Goal: Entertainment & Leisure: Consume media (video, audio)

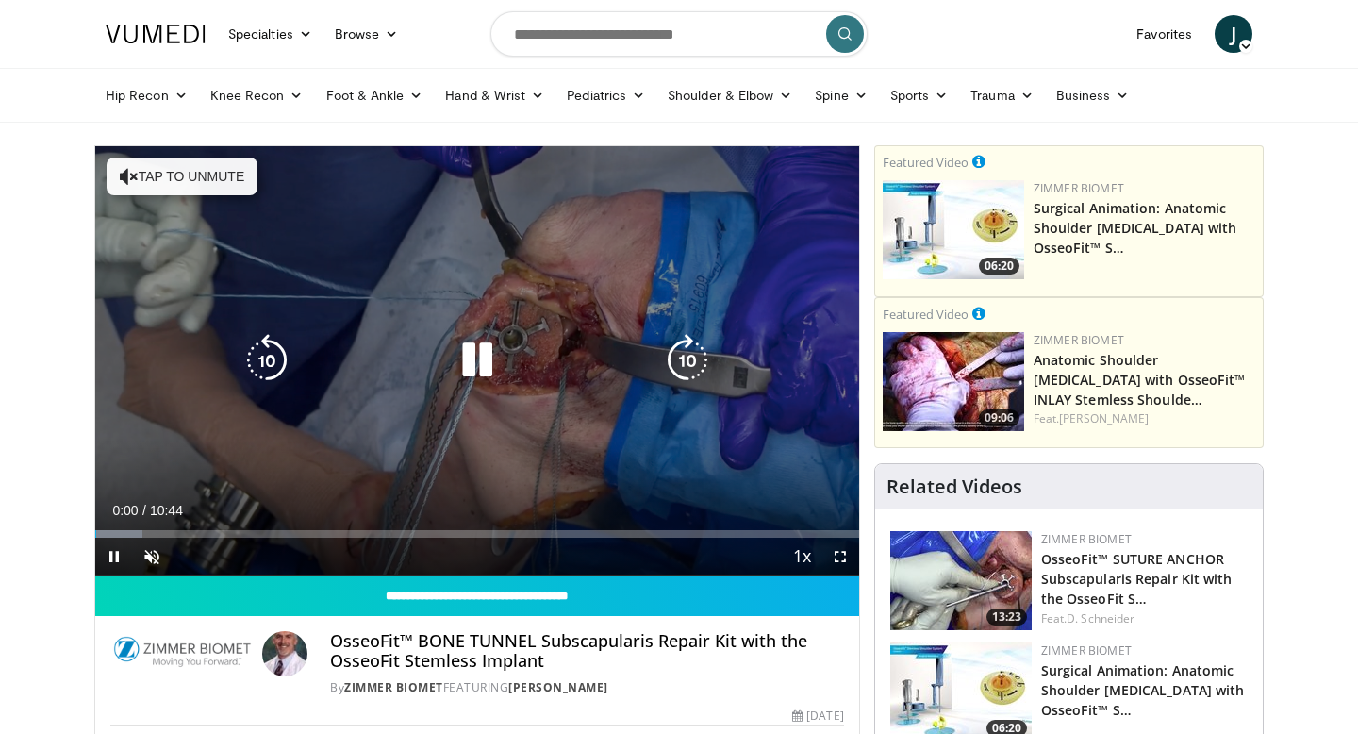
click at [472, 365] on icon "Video Player" at bounding box center [477, 360] width 53 height 53
click at [177, 180] on button "Tap to unmute" at bounding box center [182, 176] width 151 height 38
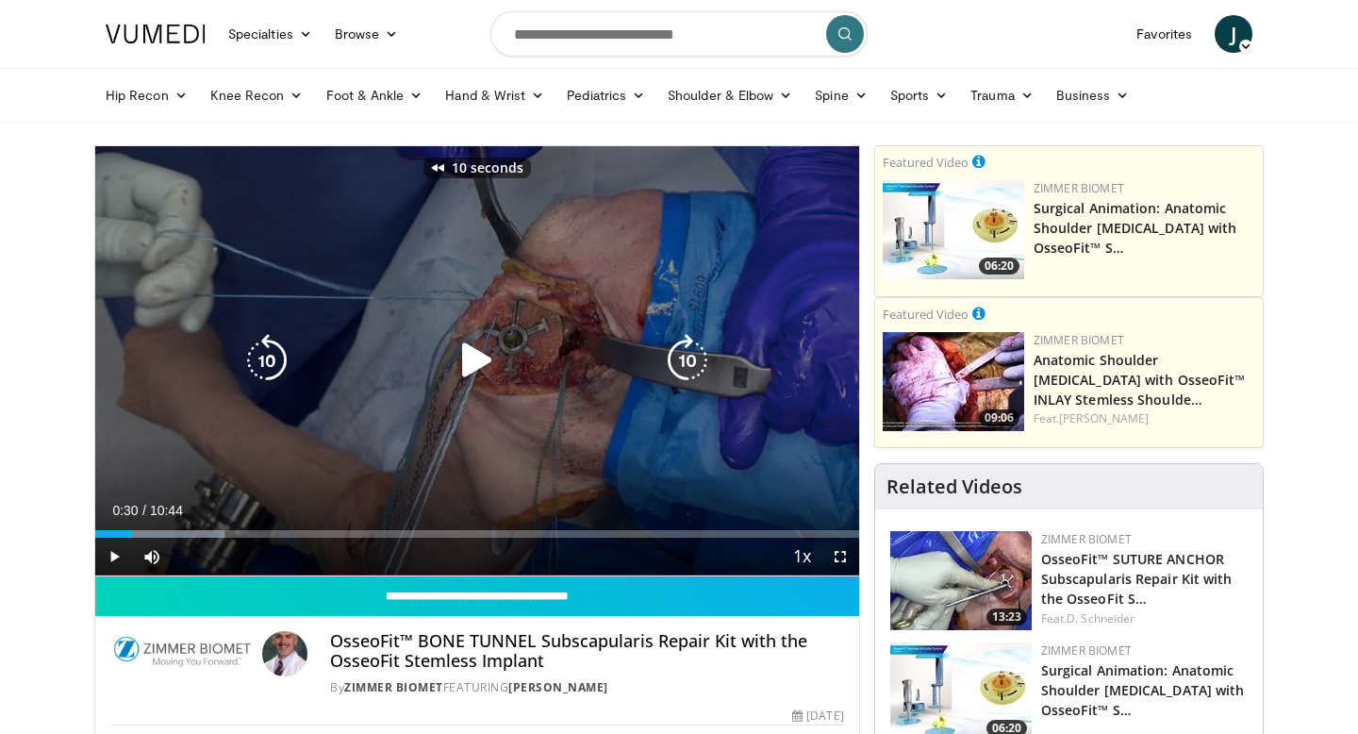
click at [484, 355] on icon "Video Player" at bounding box center [477, 360] width 53 height 53
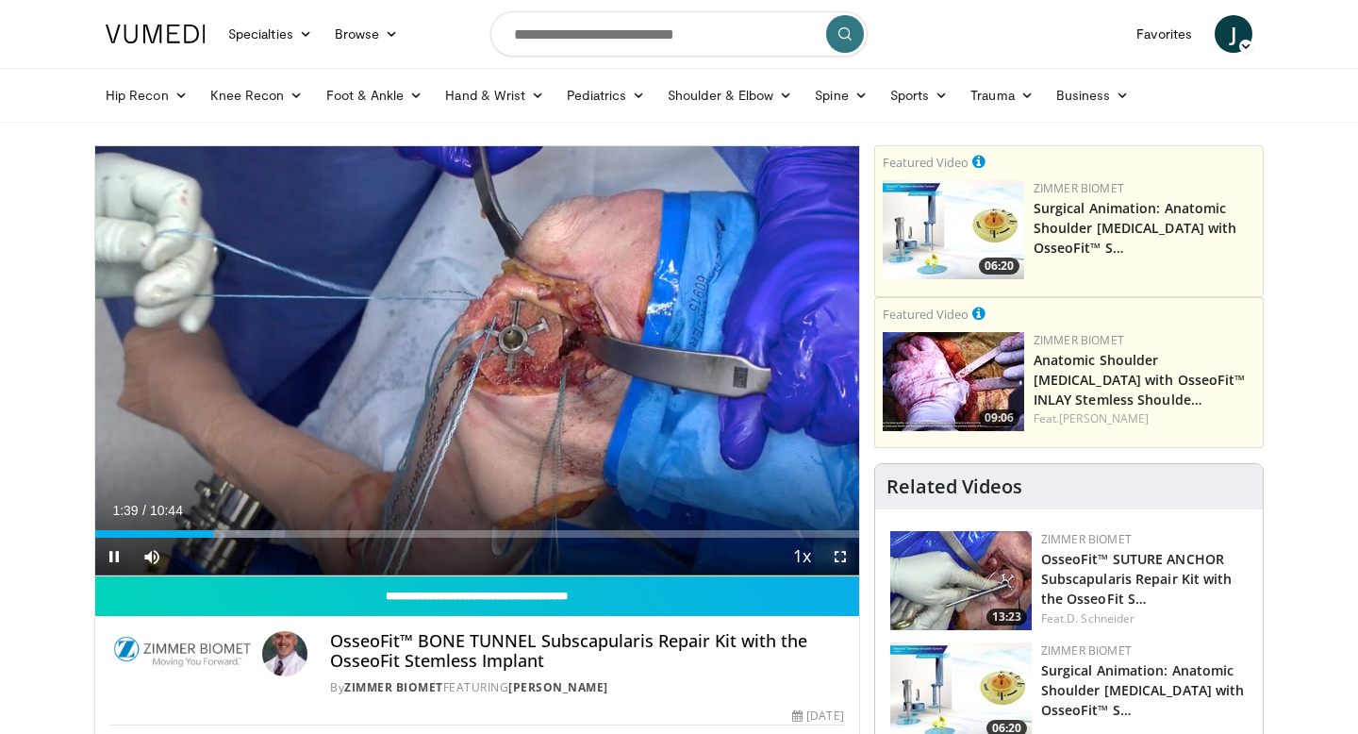
click at [845, 564] on span "Video Player" at bounding box center [840, 556] width 38 height 38
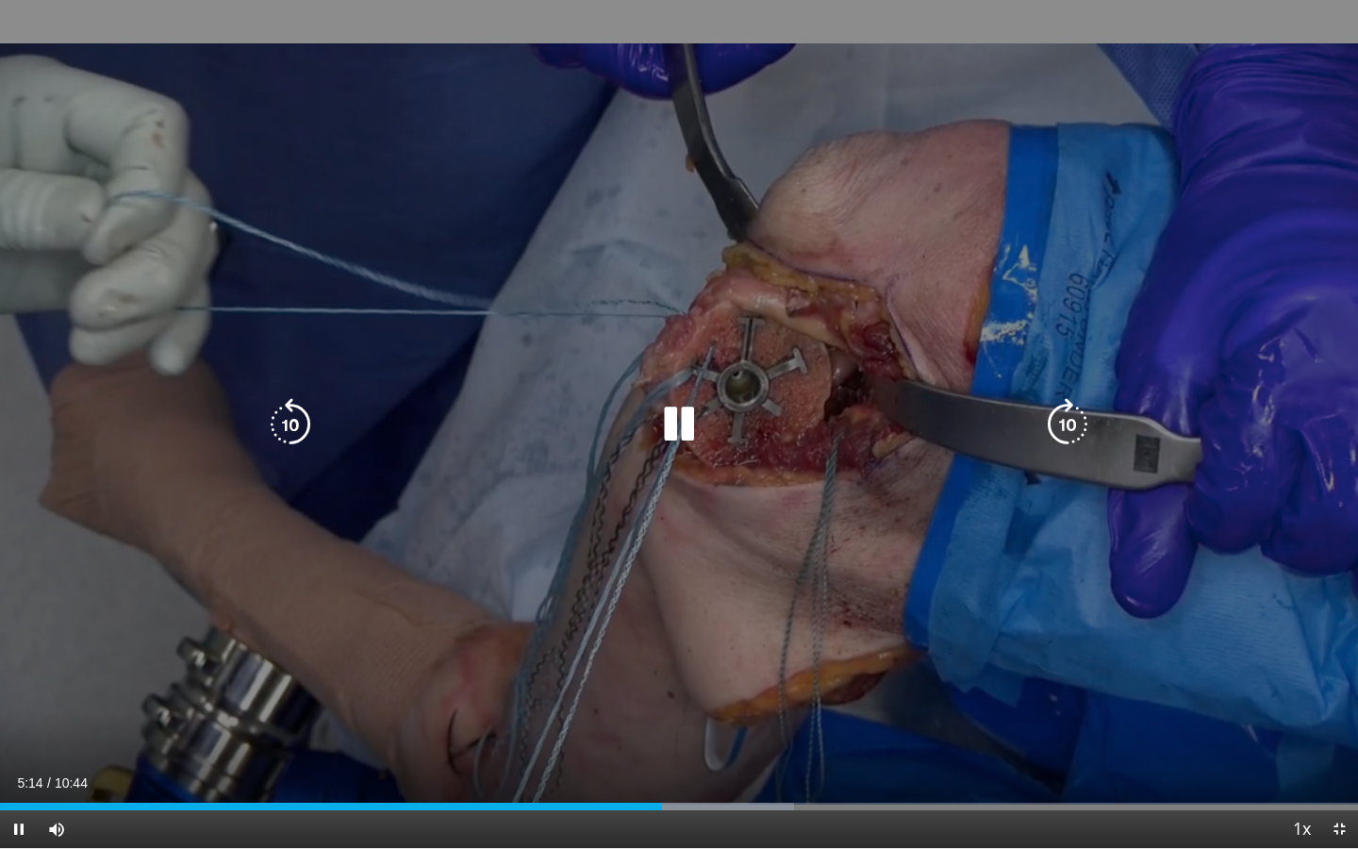
click at [1068, 418] on icon "Video Player" at bounding box center [1067, 424] width 53 height 53
click at [1056, 414] on icon "Video Player" at bounding box center [1067, 424] width 53 height 53
click at [1092, 425] on icon "Video Player" at bounding box center [1067, 424] width 53 height 53
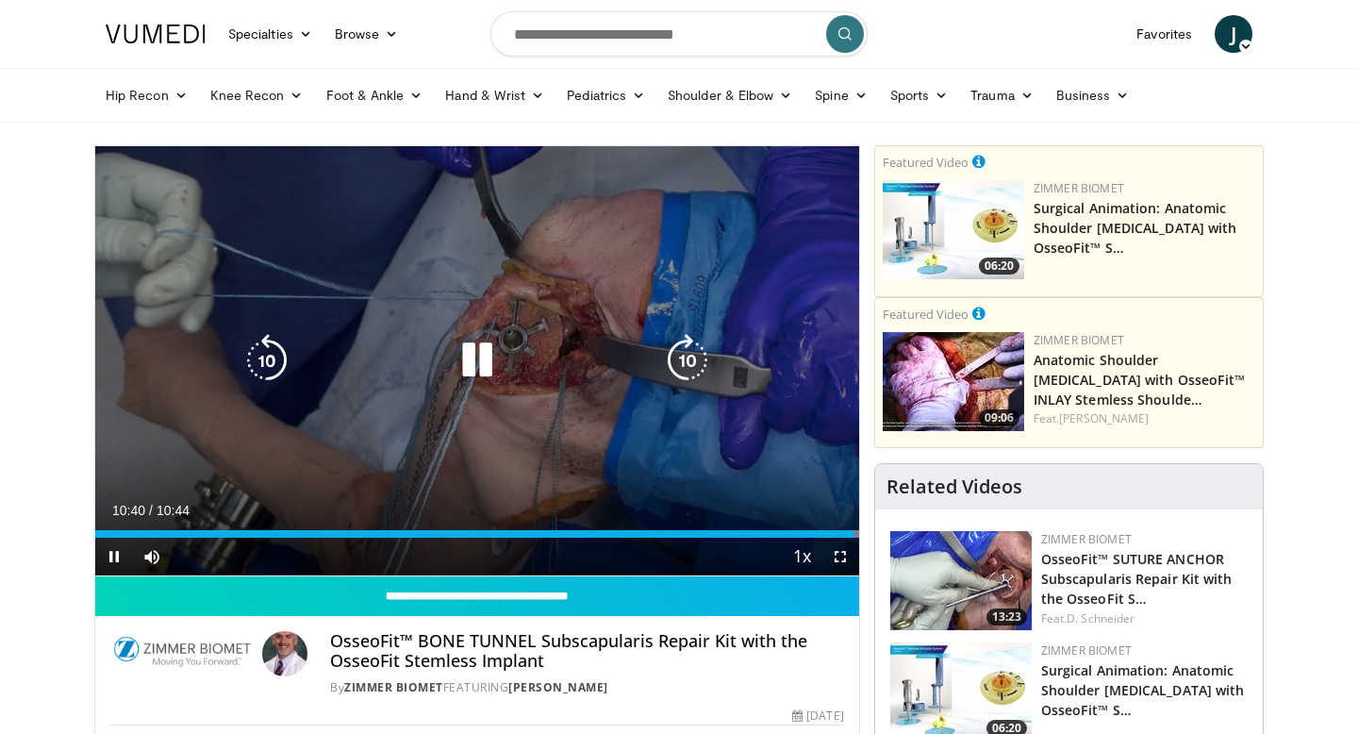
click at [467, 362] on icon "Video Player" at bounding box center [477, 360] width 53 height 53
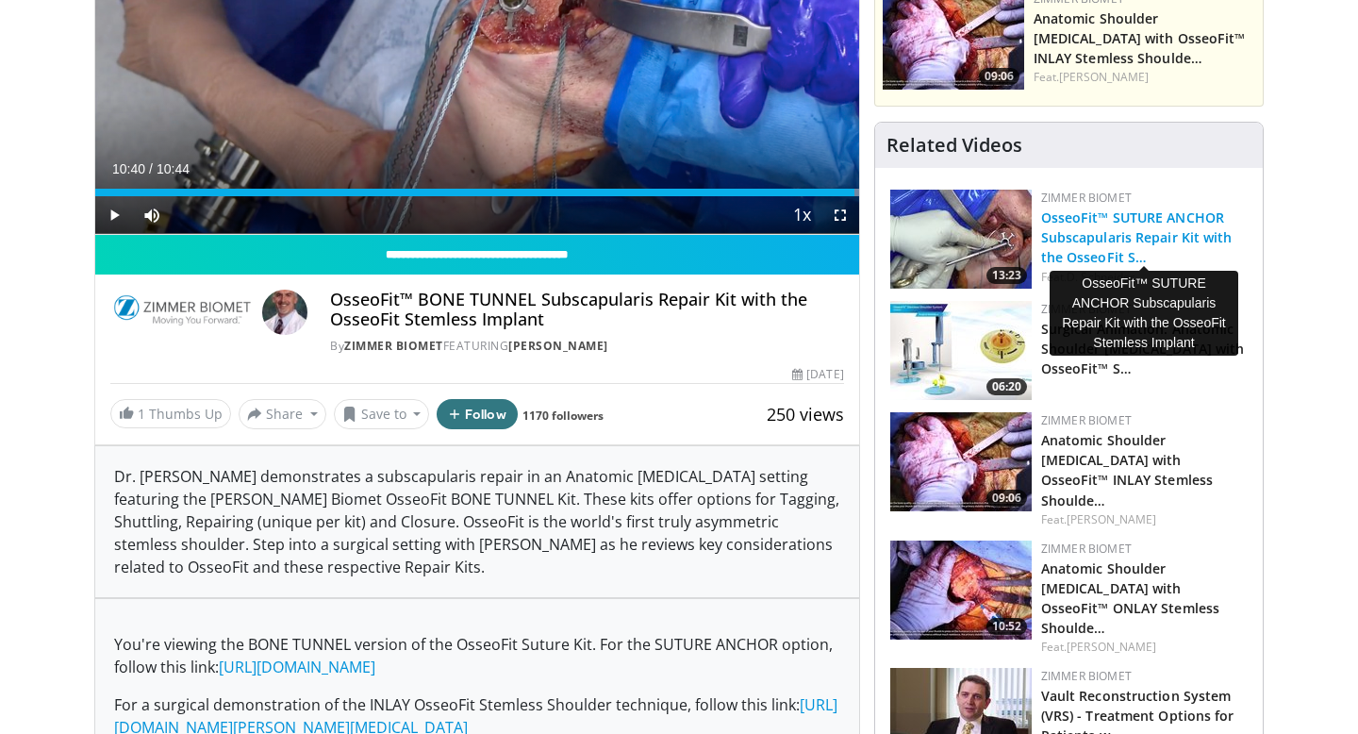
scroll to position [347, 0]
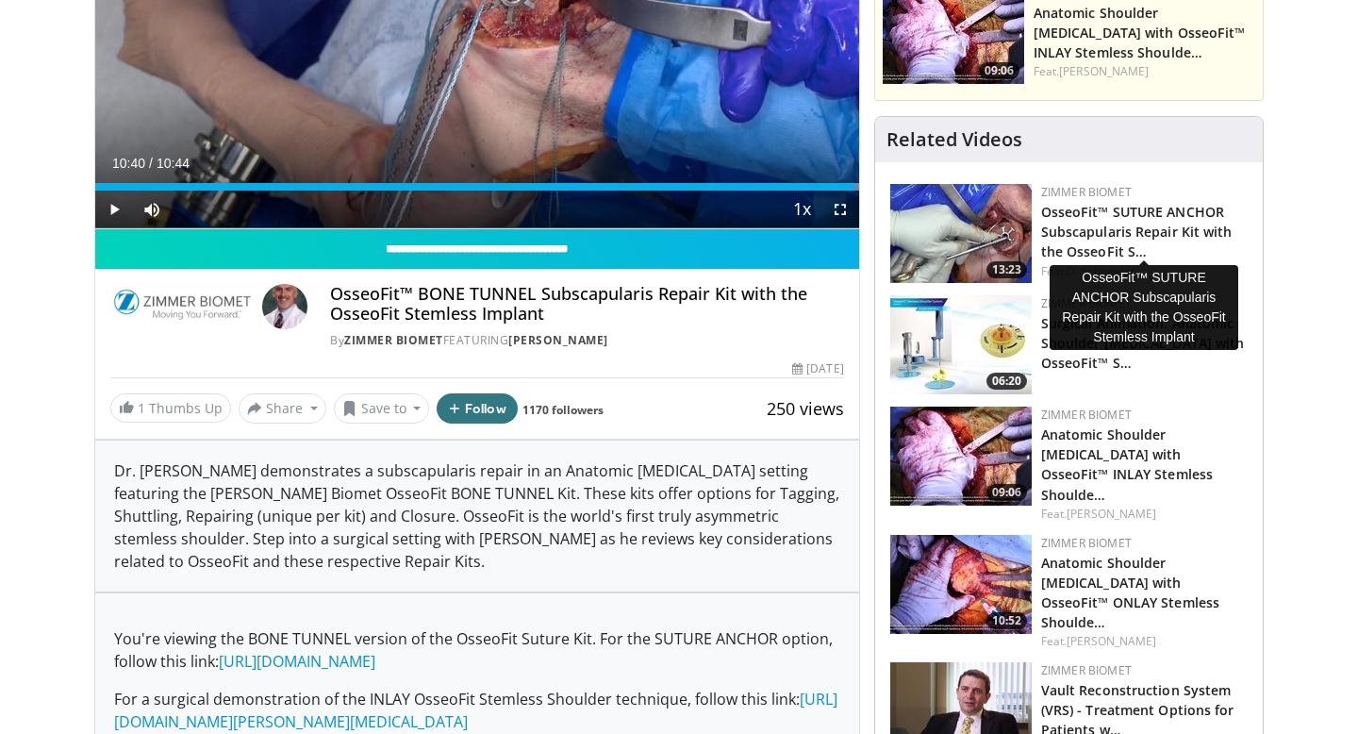
click at [1082, 222] on h3 "OsseoFit™ SUTURE ANCHOR Subscapularis Repair Kit with the OsseoFit S…" at bounding box center [1144, 230] width 207 height 59
click at [1080, 241] on h3 "OsseoFit™ SUTURE ANCHOR Subscapularis Repair Kit with the OsseoFit S…" at bounding box center [1144, 230] width 207 height 59
click at [1075, 230] on link "OsseoFit™ SUTURE ANCHOR Subscapularis Repair Kit with the OsseoFit S…" at bounding box center [1136, 232] width 191 height 58
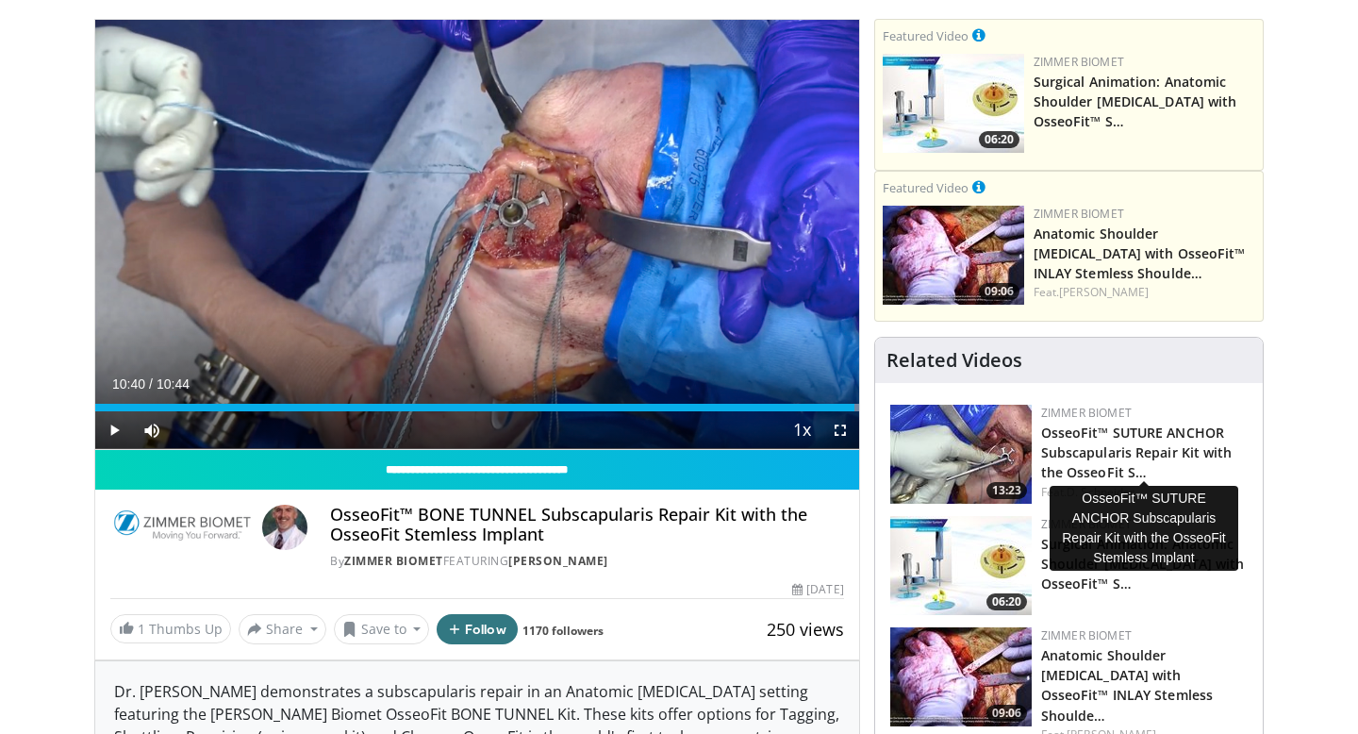
scroll to position [124, 0]
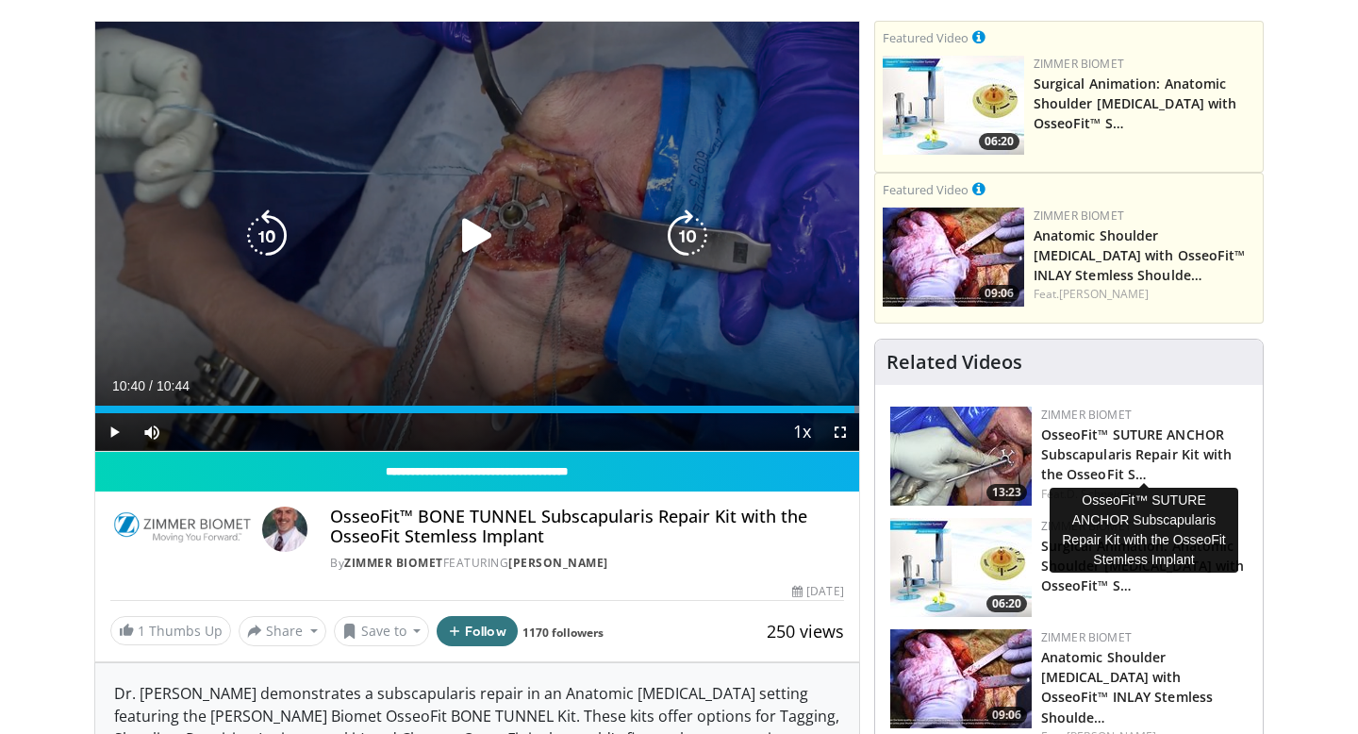
click at [466, 250] on icon "Video Player" at bounding box center [477, 235] width 53 height 53
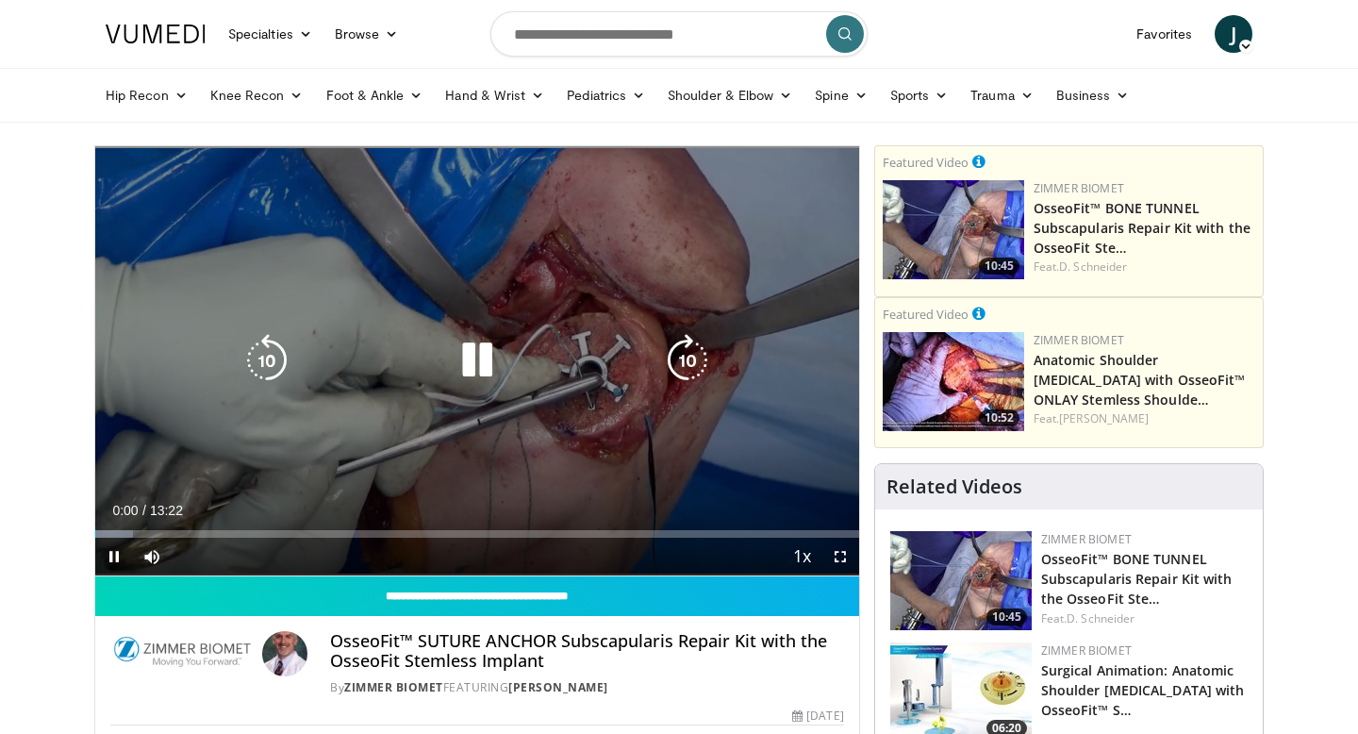
click at [682, 349] on icon "Video Player" at bounding box center [687, 360] width 53 height 53
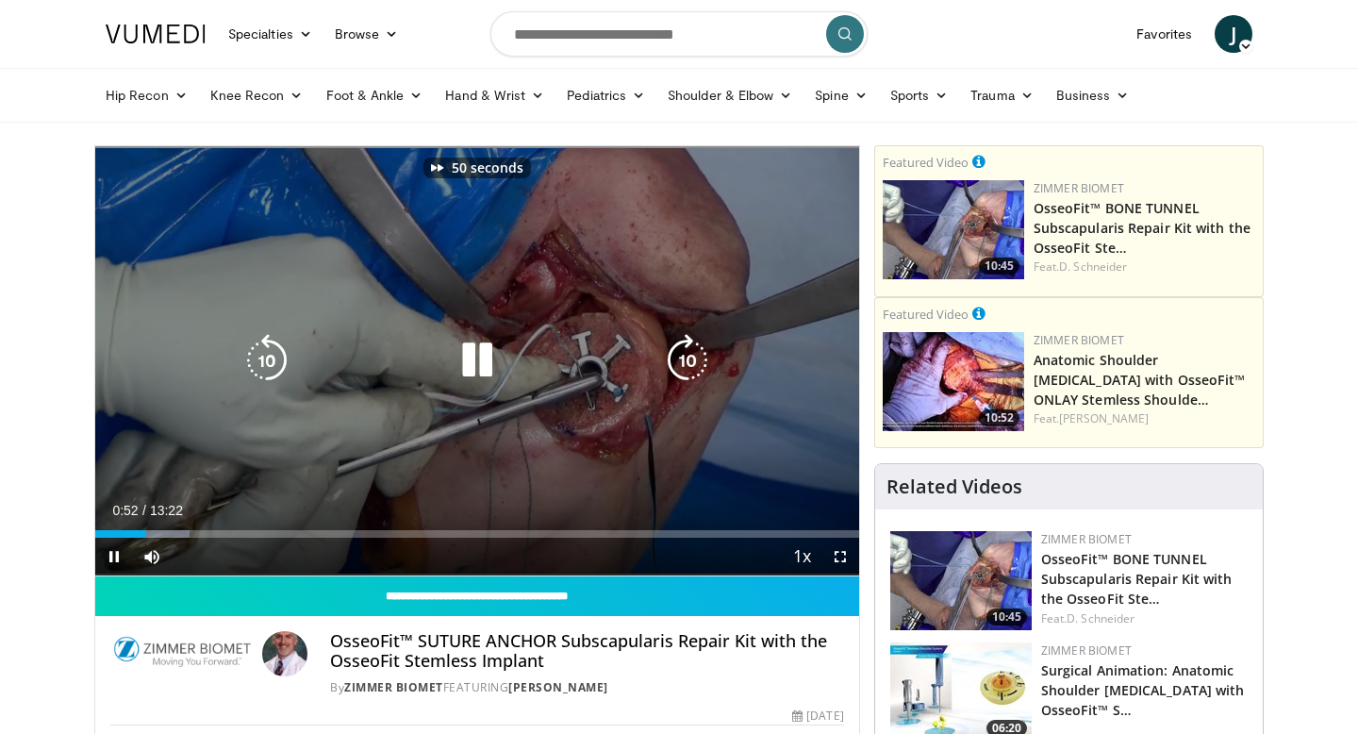
click at [682, 349] on icon "Video Player" at bounding box center [687, 360] width 53 height 53
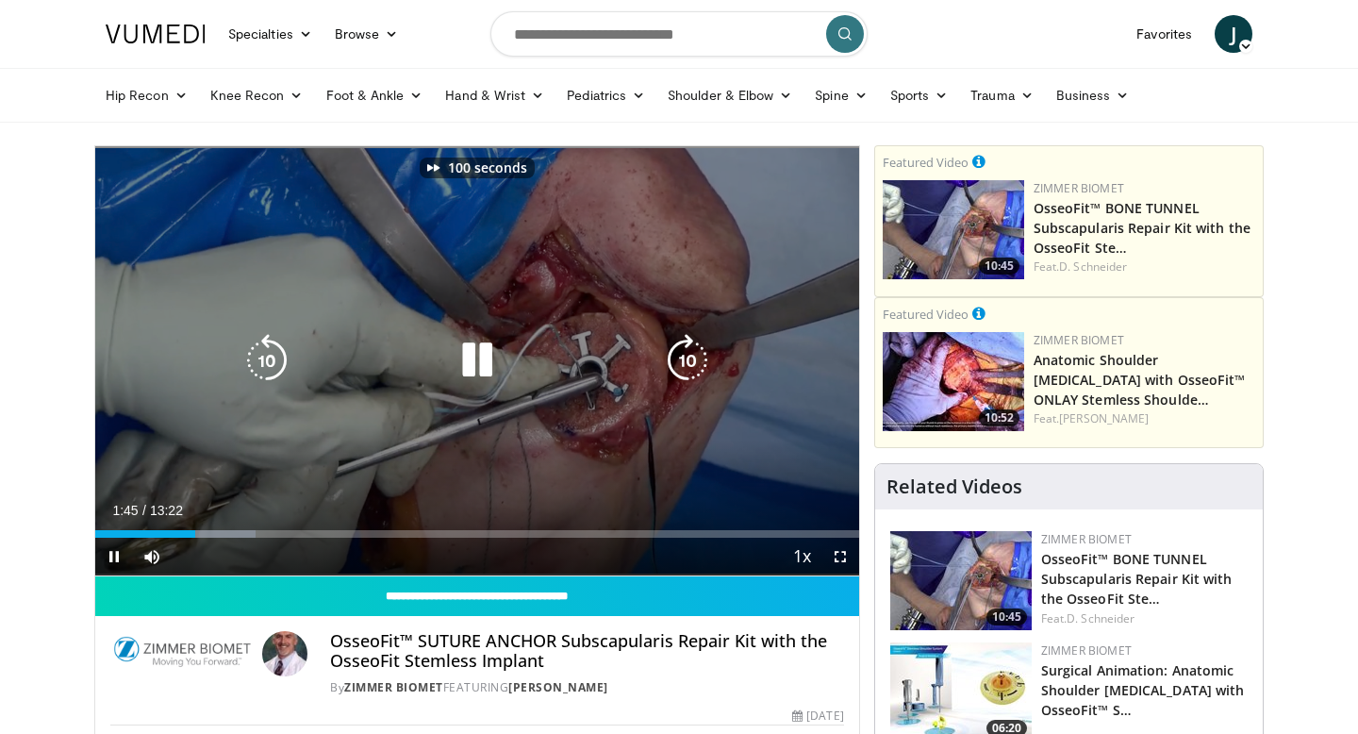
click at [679, 357] on icon "Video Player" at bounding box center [687, 360] width 53 height 53
drag, startPoint x: 679, startPoint y: 357, endPoint x: 712, endPoint y: 282, distance: 82.3
click at [712, 282] on div "130 seconds Tap to unmute" at bounding box center [477, 360] width 764 height 429
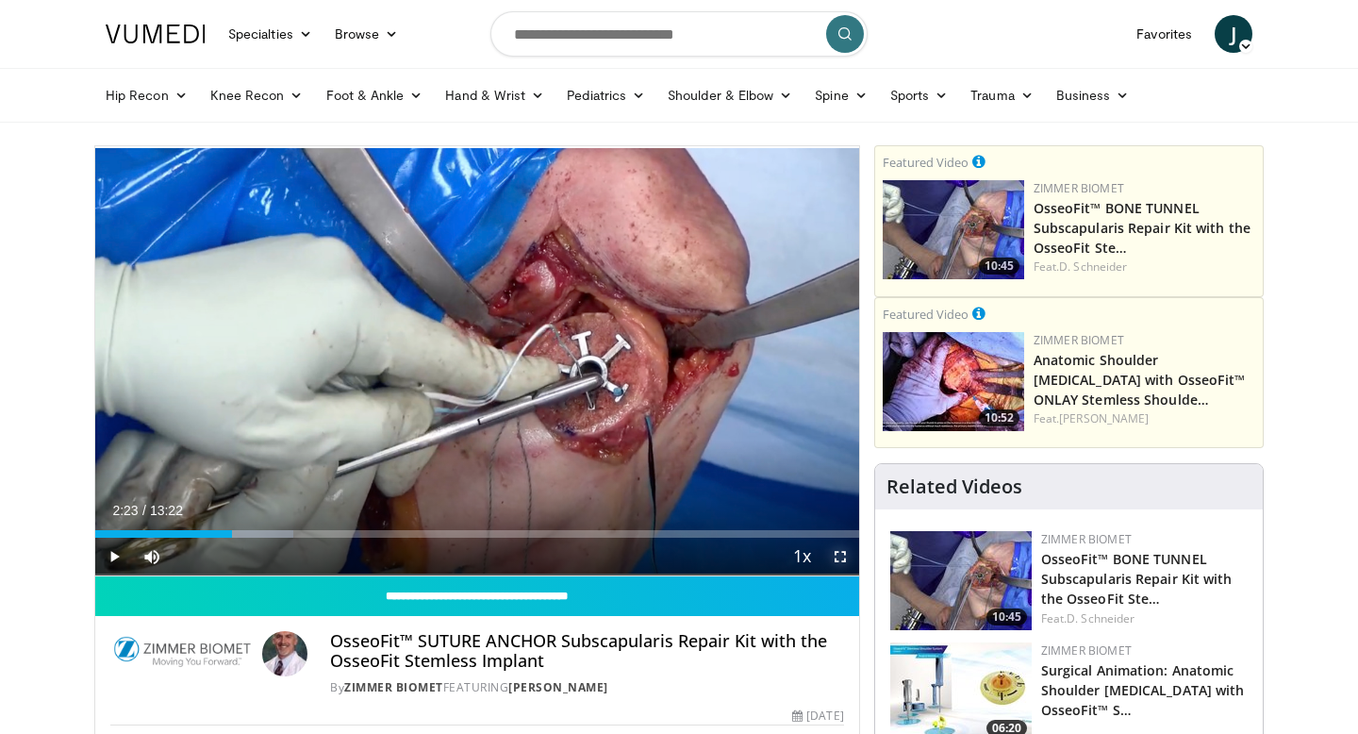
click at [845, 560] on span "Video Player" at bounding box center [840, 556] width 38 height 38
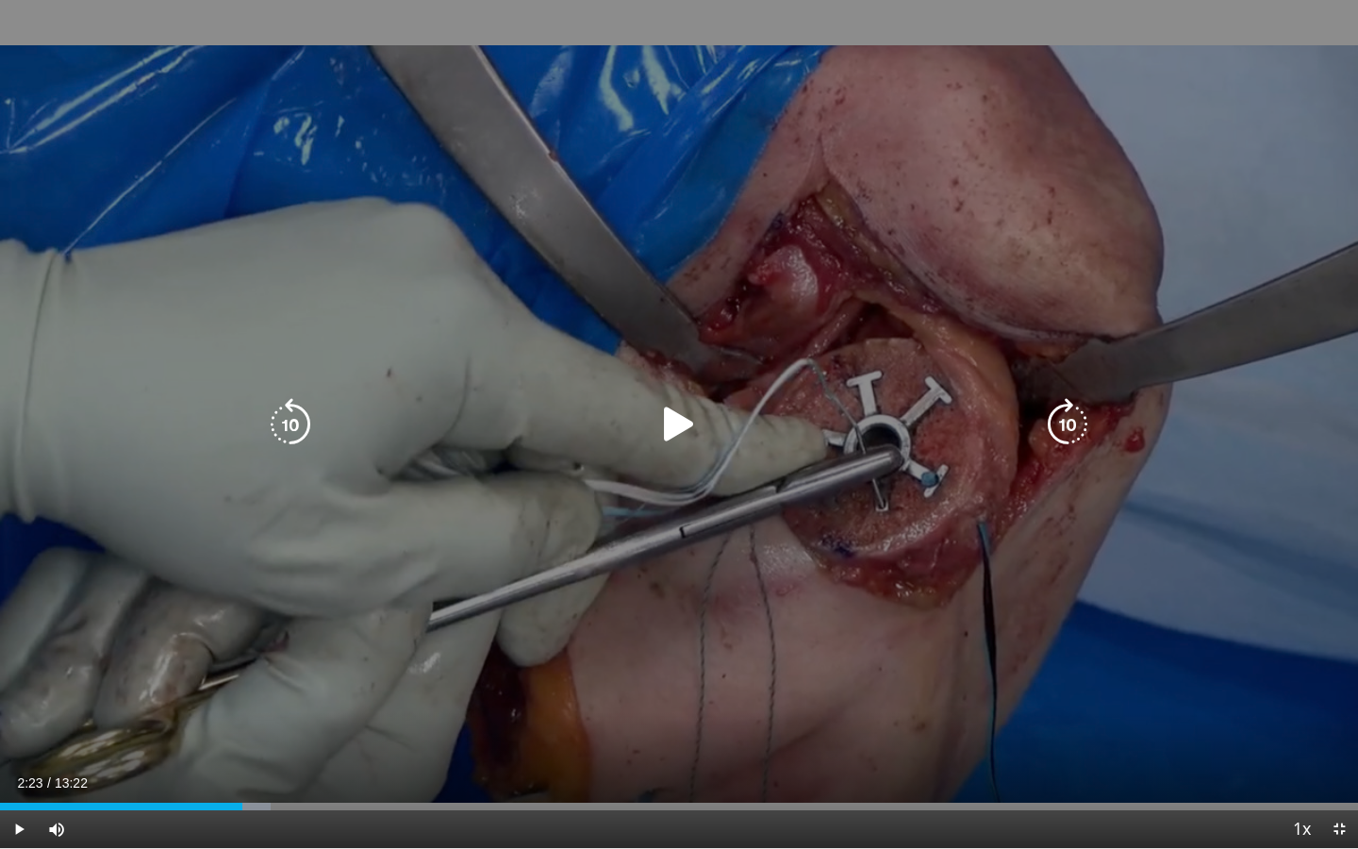
click at [685, 444] on icon "Video Player" at bounding box center [679, 424] width 53 height 53
click at [1071, 417] on icon "Video Player" at bounding box center [1067, 424] width 53 height 53
click at [1071, 405] on icon "Video Player" at bounding box center [1067, 424] width 53 height 53
click at [1055, 421] on icon "Video Player" at bounding box center [1067, 424] width 53 height 53
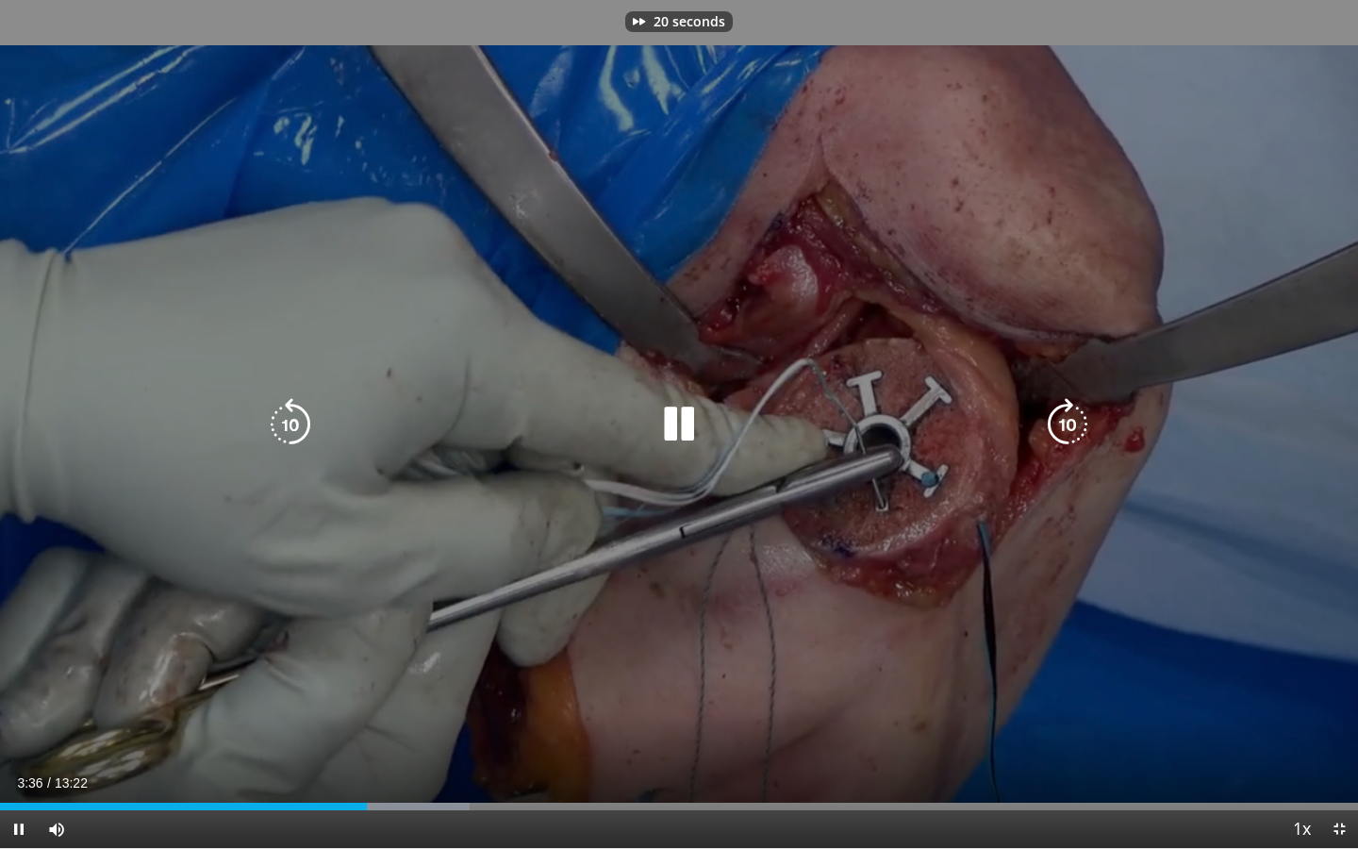
click at [1055, 421] on icon "Video Player" at bounding box center [1067, 424] width 53 height 53
click at [1055, 422] on icon "Video Player" at bounding box center [1067, 424] width 53 height 53
click at [282, 415] on icon "Video Player" at bounding box center [290, 424] width 53 height 53
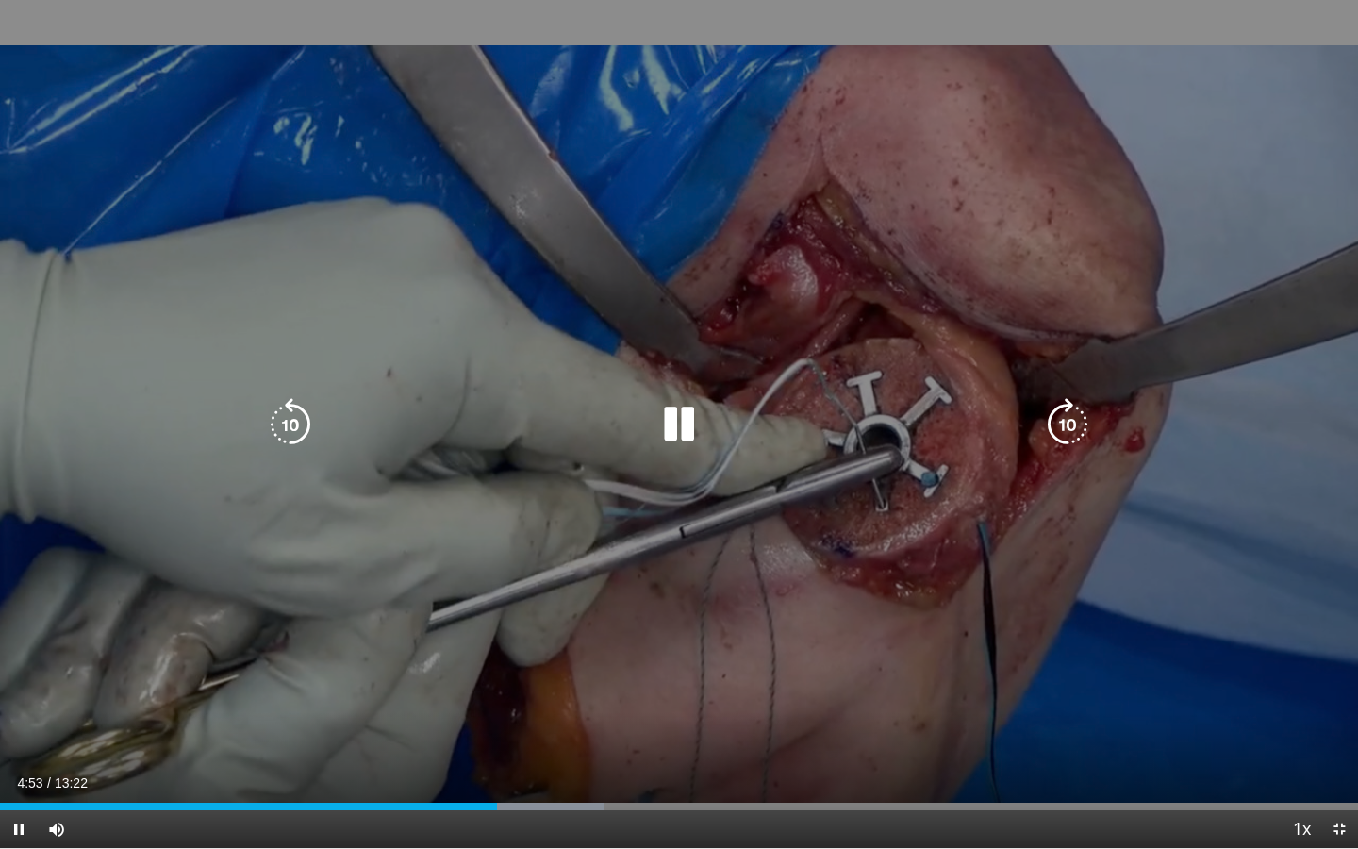
click at [1062, 408] on icon "Video Player" at bounding box center [1067, 424] width 53 height 53
click at [1075, 432] on icon "Video Player" at bounding box center [1067, 424] width 53 height 53
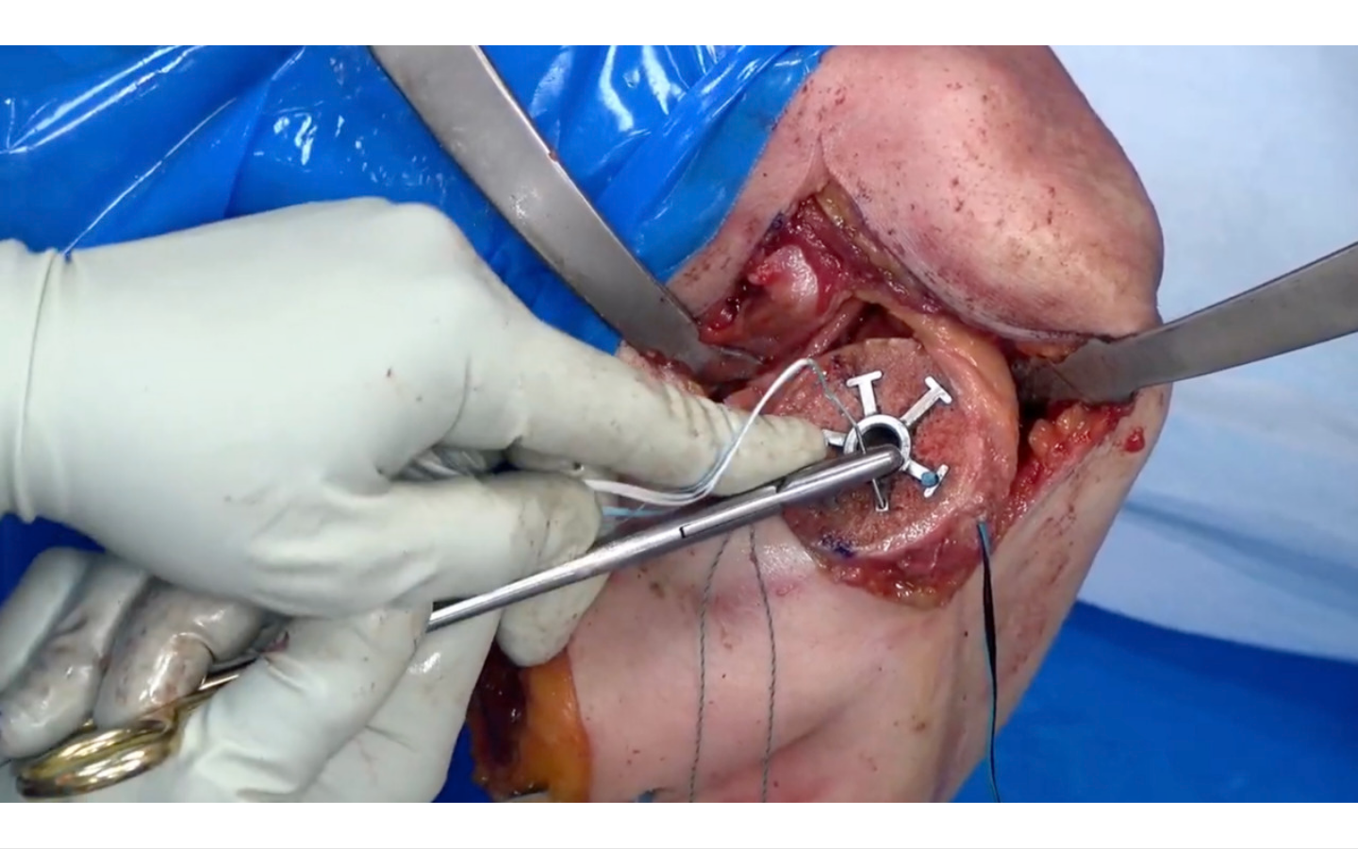
click at [1075, 432] on div "10 seconds Tap to unmute" at bounding box center [679, 424] width 1358 height 848
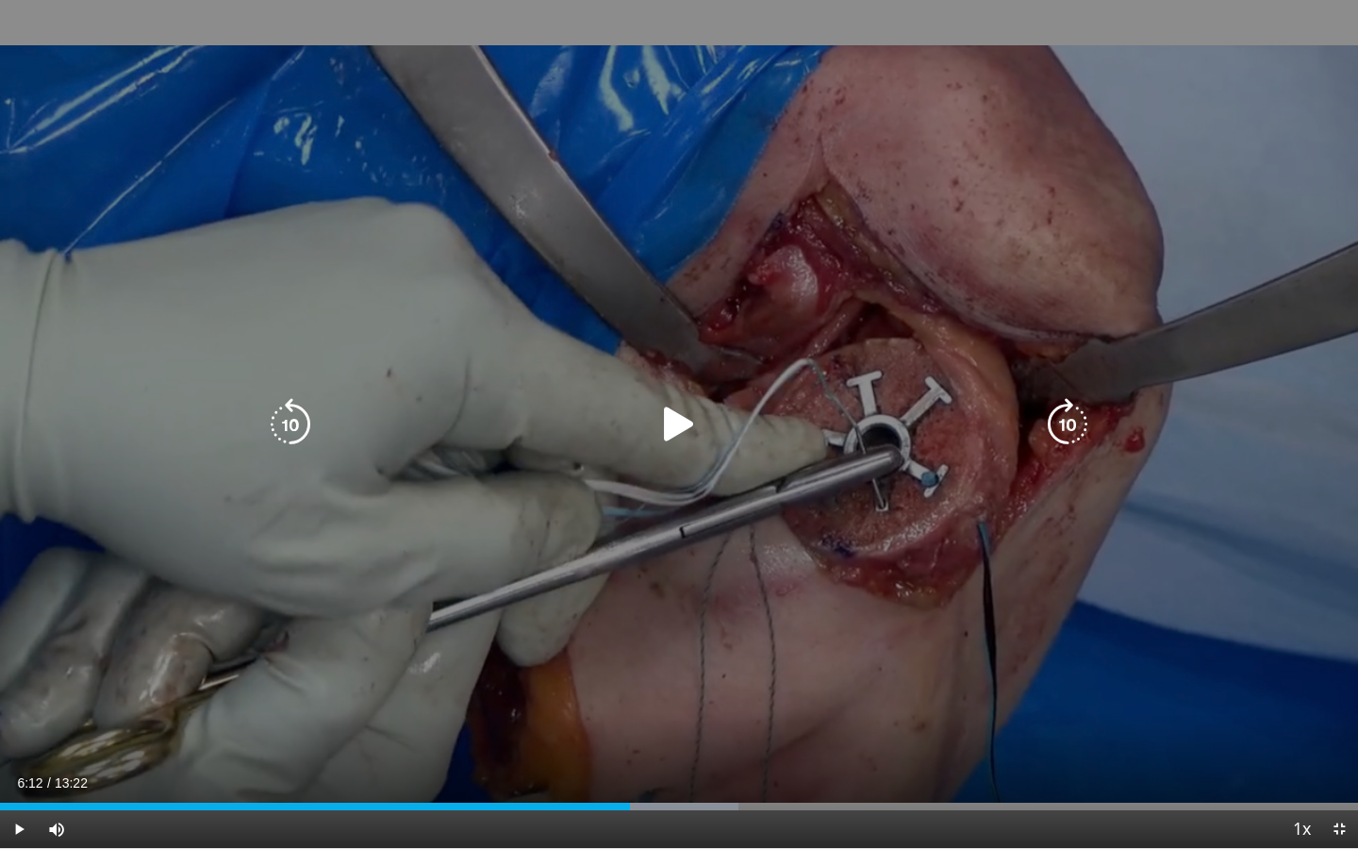
click at [653, 432] on icon "Video Player" at bounding box center [679, 424] width 53 height 53
click at [1060, 426] on icon "Video Player" at bounding box center [1067, 424] width 53 height 53
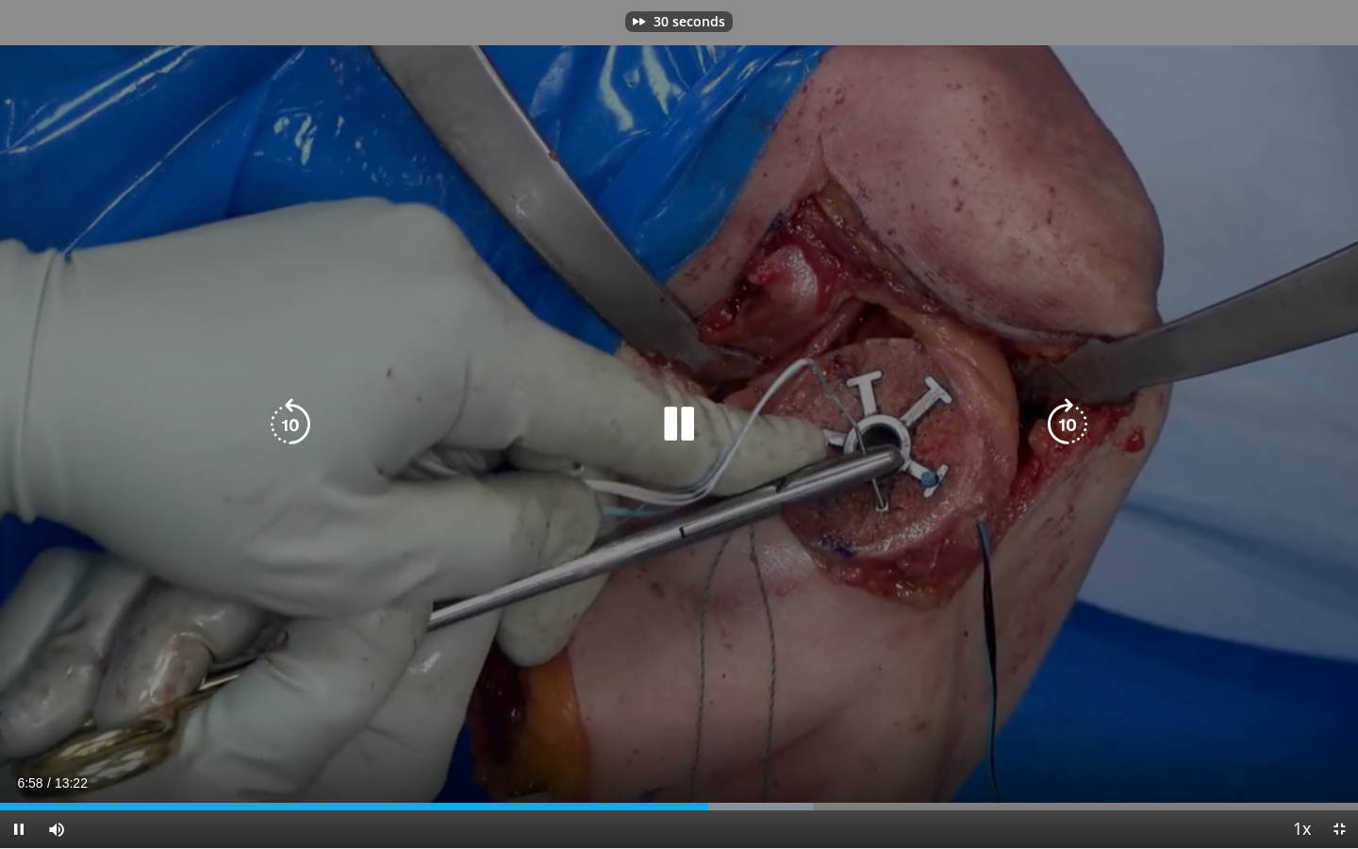
click at [1060, 426] on icon "Video Player" at bounding box center [1067, 424] width 53 height 53
click at [1060, 426] on div "40 seconds Tap to unmute" at bounding box center [679, 424] width 1358 height 848
click at [1073, 437] on icon "Video Player" at bounding box center [1067, 424] width 53 height 53
click at [672, 428] on icon "Video Player" at bounding box center [679, 424] width 53 height 53
click at [1059, 429] on icon "Video Player" at bounding box center [1067, 424] width 53 height 53
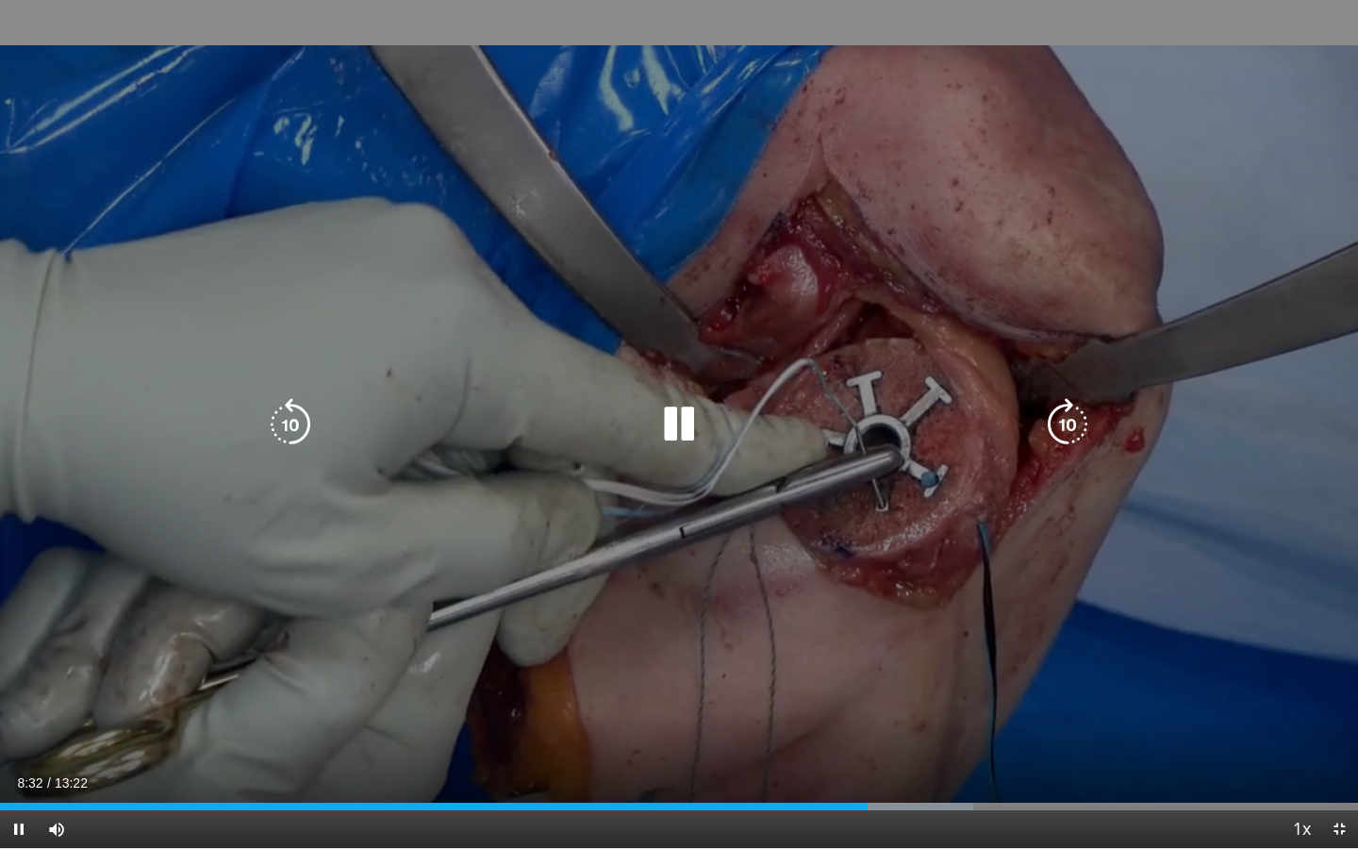
click at [1061, 432] on icon "Video Player" at bounding box center [1067, 424] width 53 height 53
click at [1065, 428] on icon "Video Player" at bounding box center [1067, 424] width 53 height 53
click at [1062, 420] on icon "Video Player" at bounding box center [1067, 424] width 53 height 53
click at [1057, 425] on icon "Video Player" at bounding box center [1067, 424] width 53 height 53
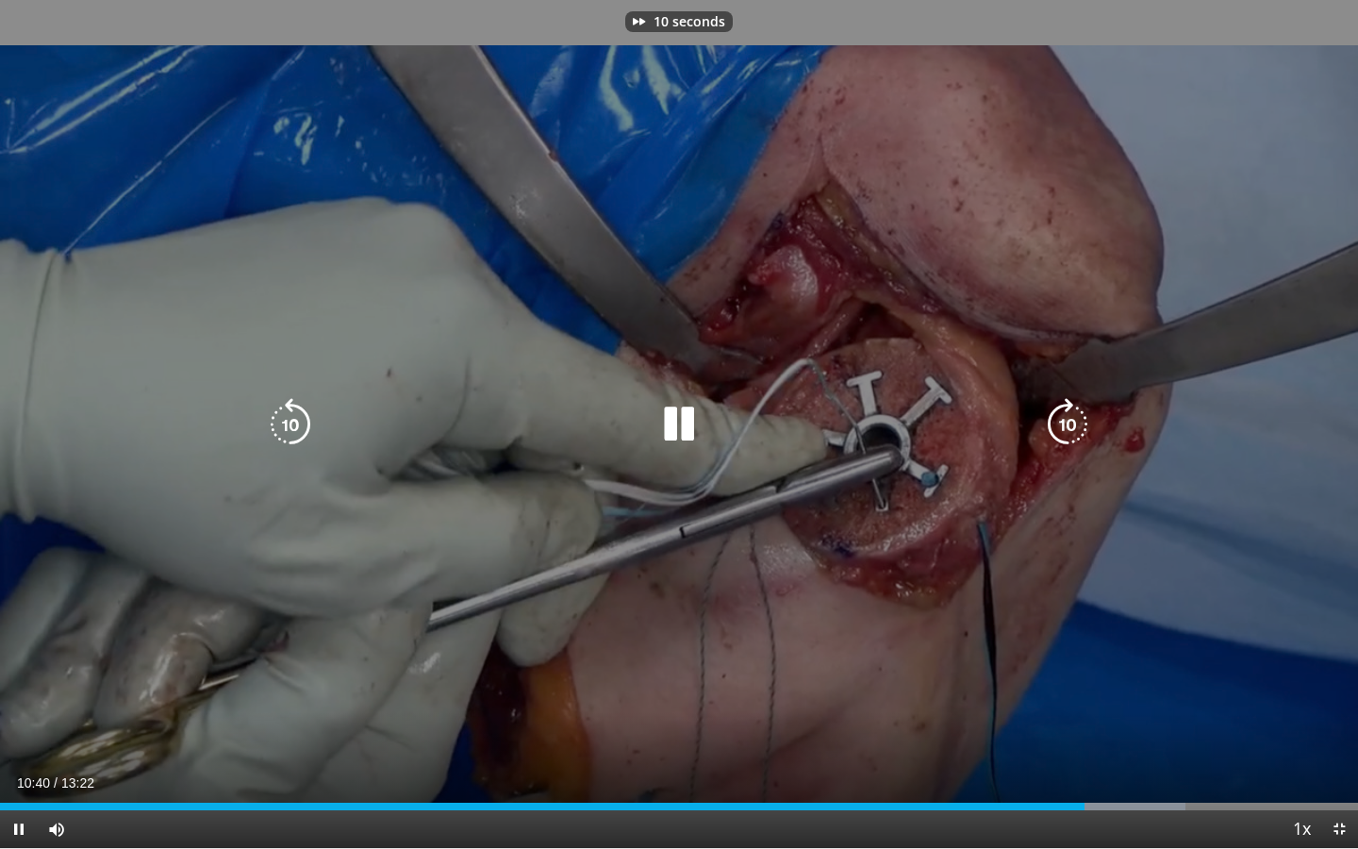
click at [1059, 427] on icon "Video Player" at bounding box center [1067, 424] width 53 height 53
click at [1063, 422] on icon "Video Player" at bounding box center [1067, 424] width 53 height 53
click at [1061, 430] on icon "Video Player" at bounding box center [1067, 424] width 53 height 53
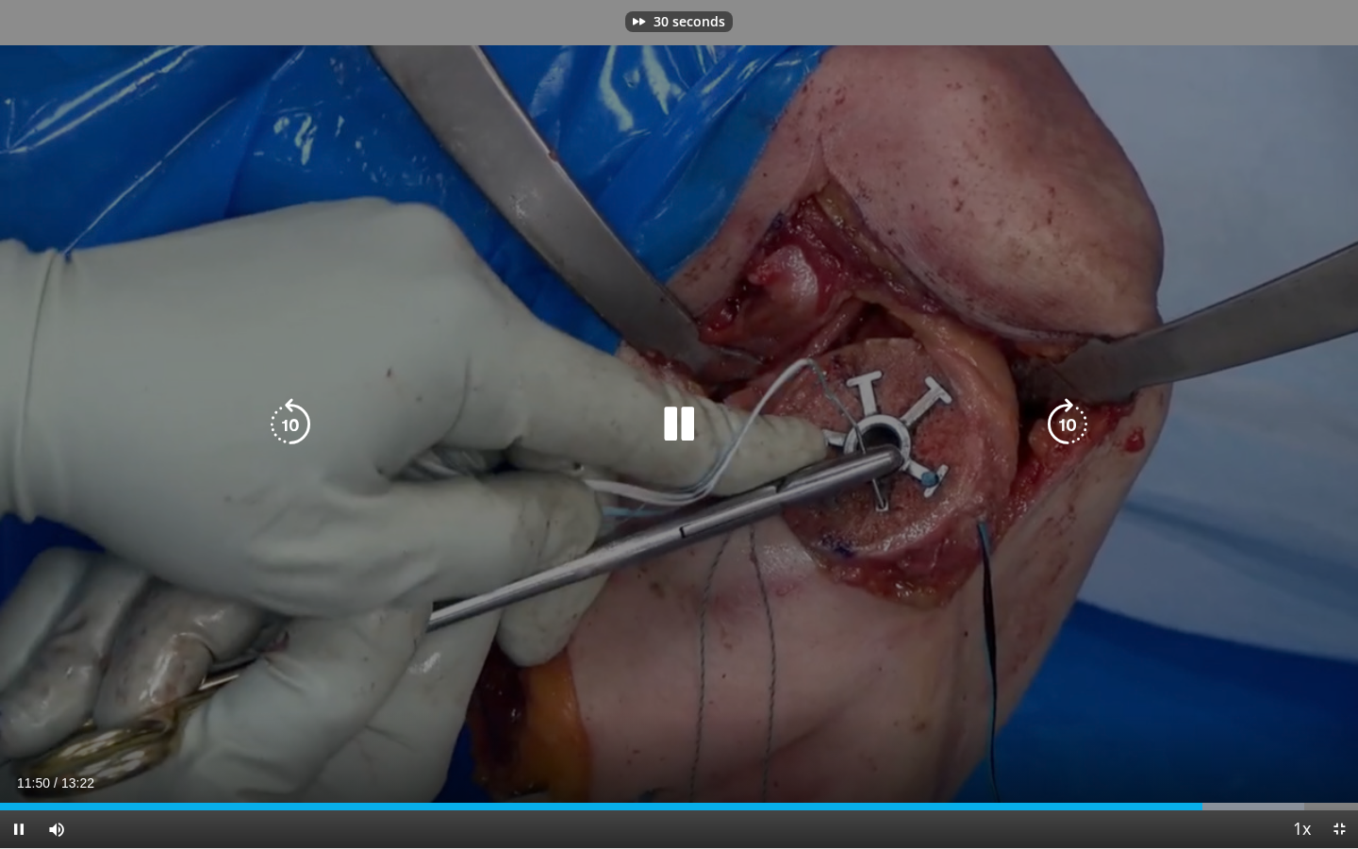
click at [1061, 430] on icon "Video Player" at bounding box center [1067, 424] width 53 height 53
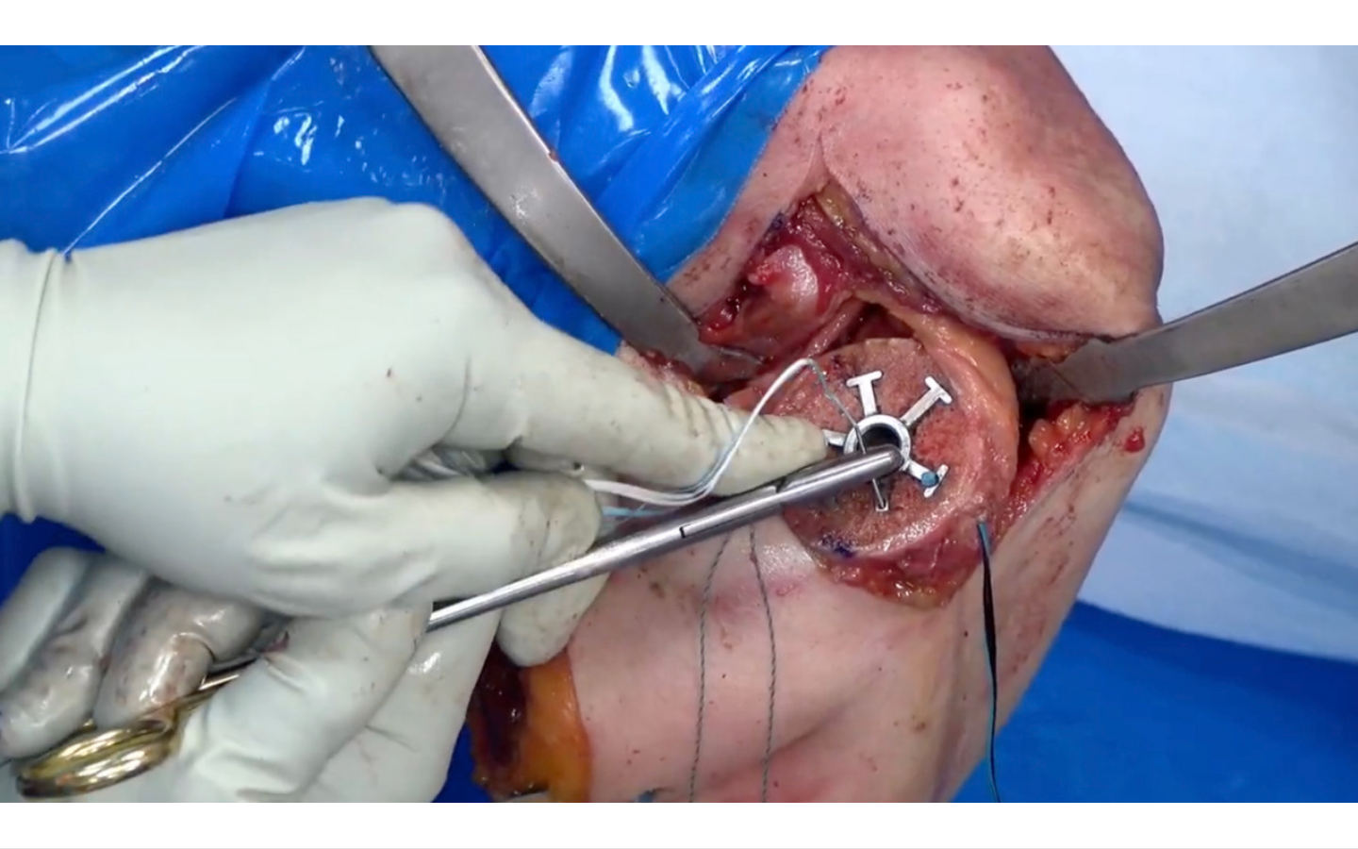
click at [1061, 429] on icon "Video Player" at bounding box center [1067, 424] width 53 height 53
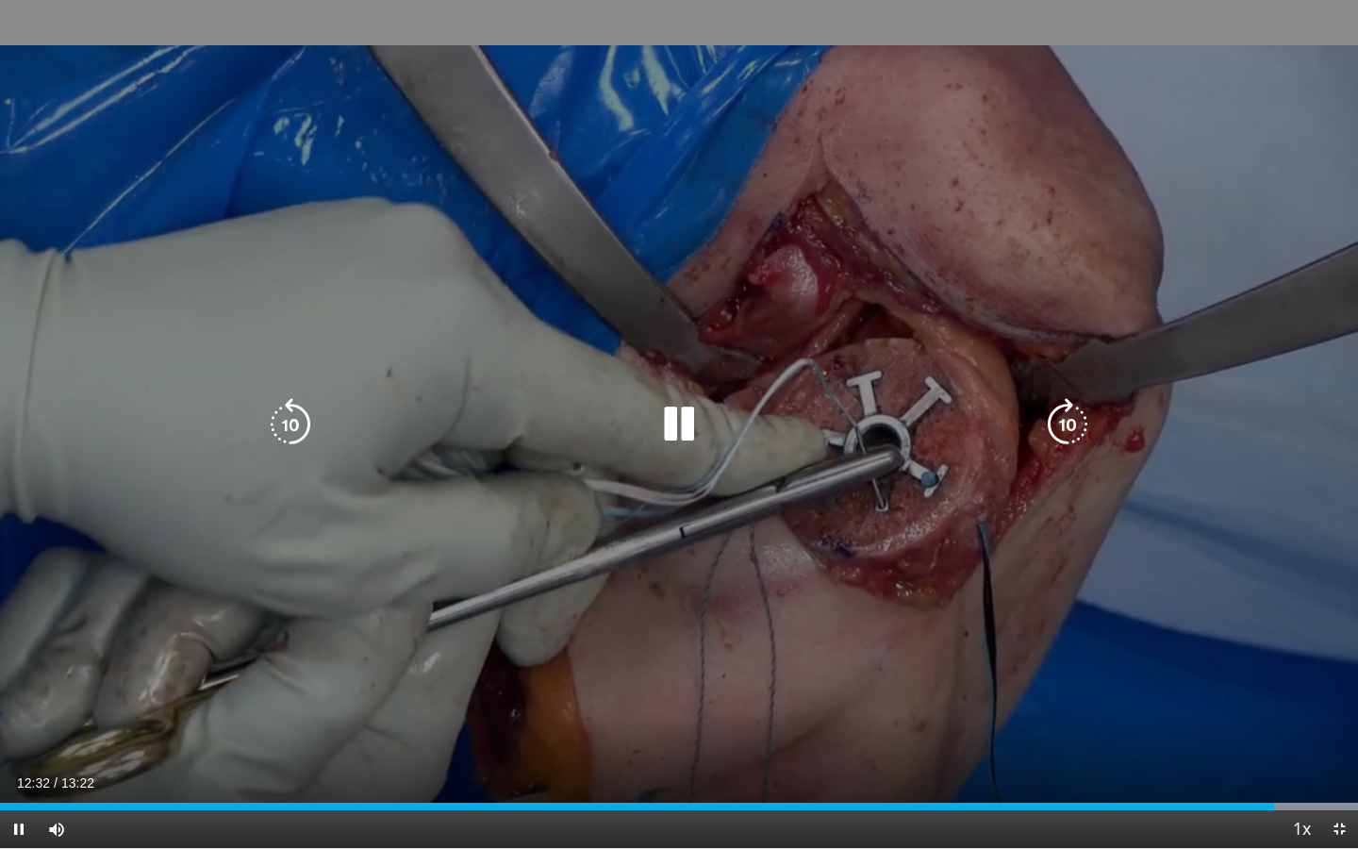
click at [1061, 434] on icon "Video Player" at bounding box center [1067, 424] width 53 height 53
